Goal: Task Accomplishment & Management: Complete application form

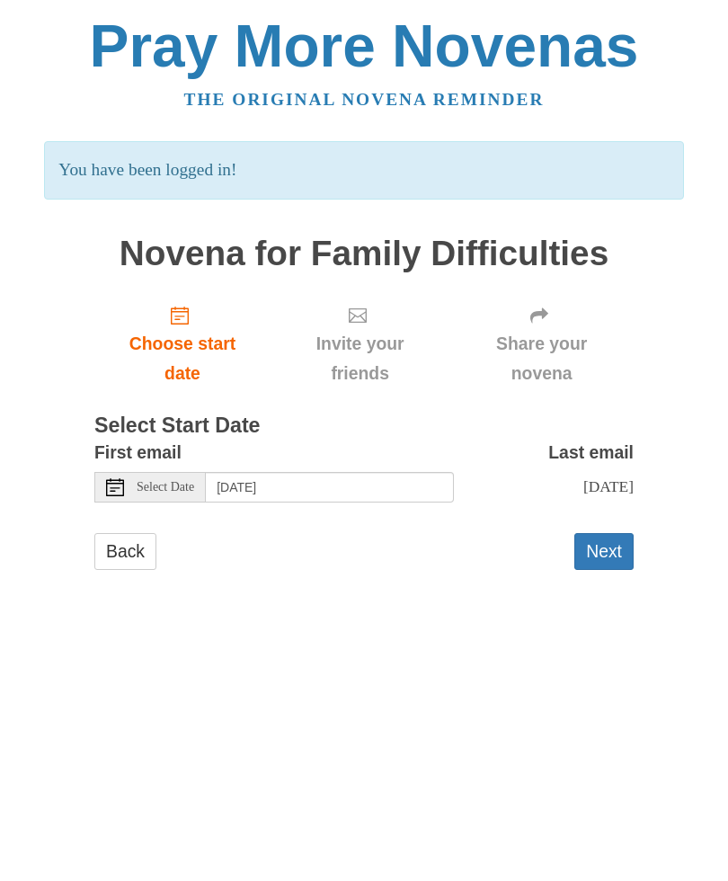
scroll to position [24, 0]
click at [612, 536] on button "Next" at bounding box center [603, 551] width 59 height 37
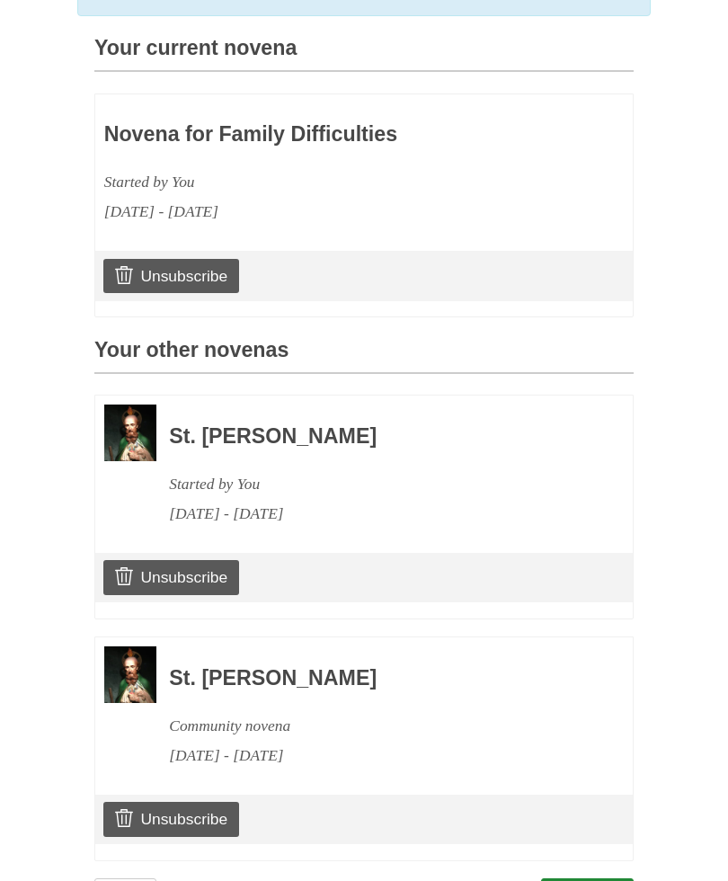
scroll to position [495, 0]
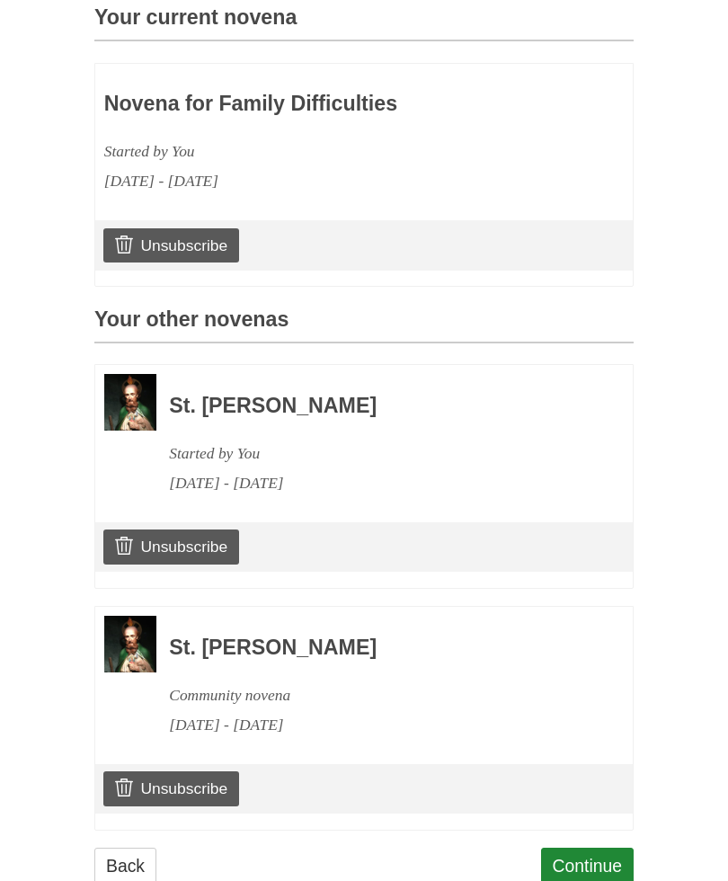
click at [141, 626] on img at bounding box center [130, 644] width 52 height 57
click at [264, 640] on h3 "St. Jude Novena" at bounding box center [376, 647] width 415 height 23
click at [267, 680] on div "Community novena" at bounding box center [376, 695] width 415 height 30
click at [592, 863] on link "Continue" at bounding box center [587, 865] width 93 height 37
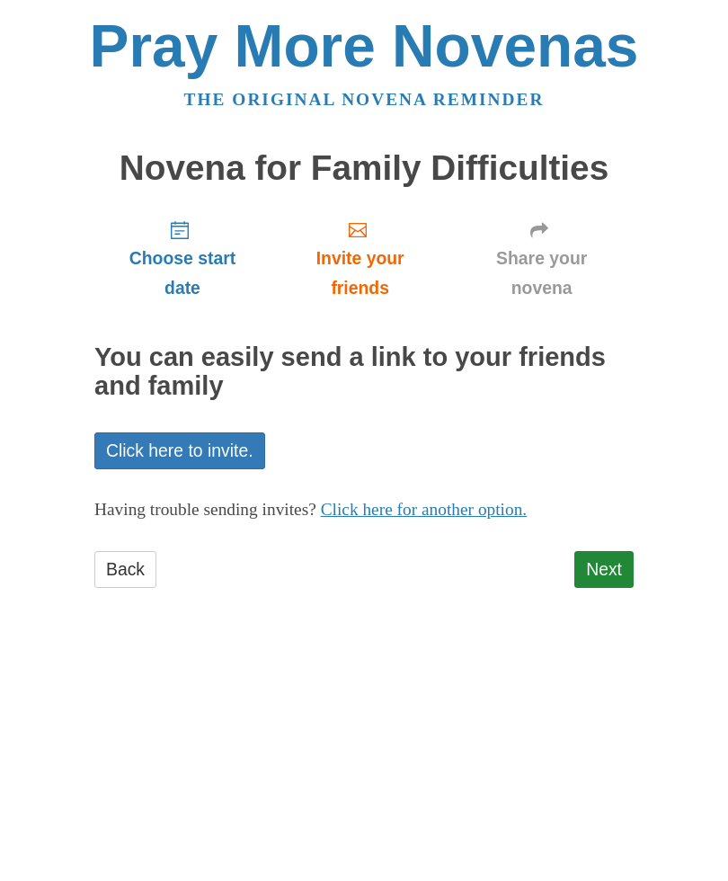
click at [606, 562] on link "Next" at bounding box center [603, 569] width 59 height 37
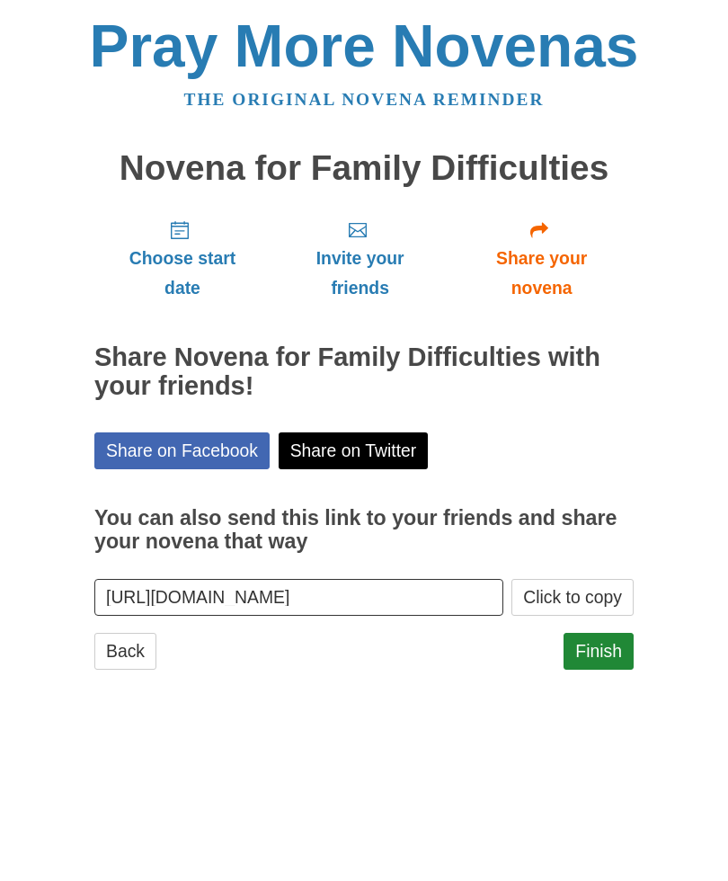
click at [596, 638] on link "Finish" at bounding box center [598, 651] width 70 height 37
